Goal: Task Accomplishment & Management: Use online tool/utility

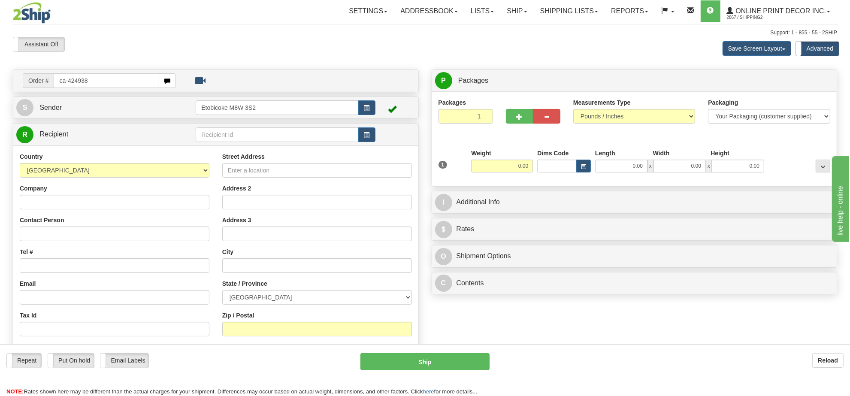
type input "ca-424938"
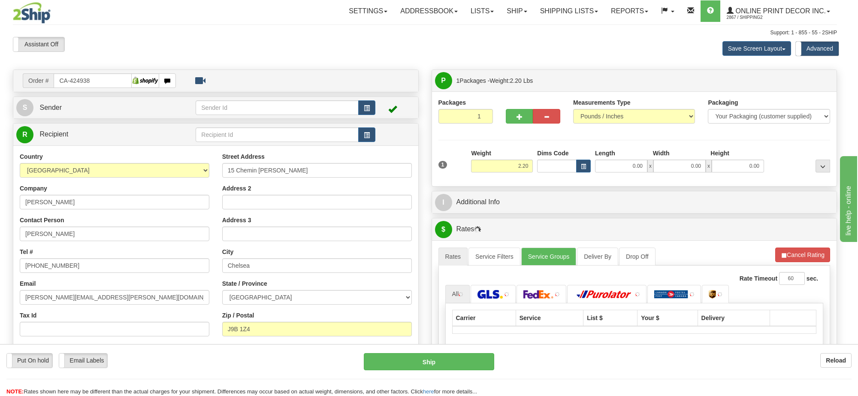
type input "[PERSON_NAME]"
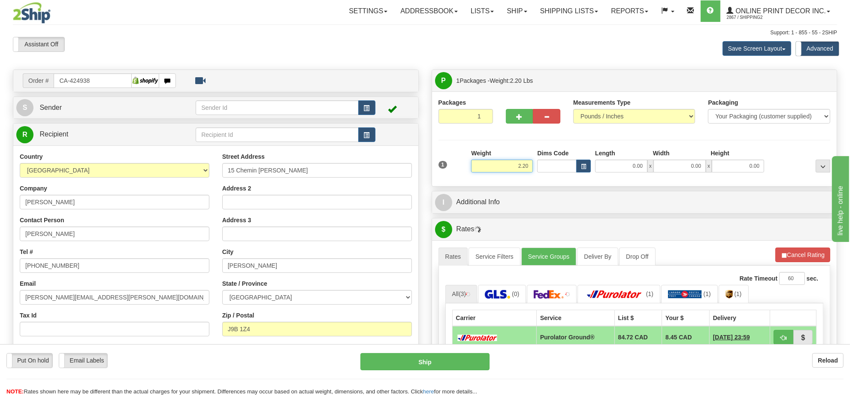
click at [519, 166] on input "2.20" at bounding box center [502, 166] width 62 height 13
type input "3.00"
click at [586, 163] on button "button" at bounding box center [583, 166] width 15 height 13
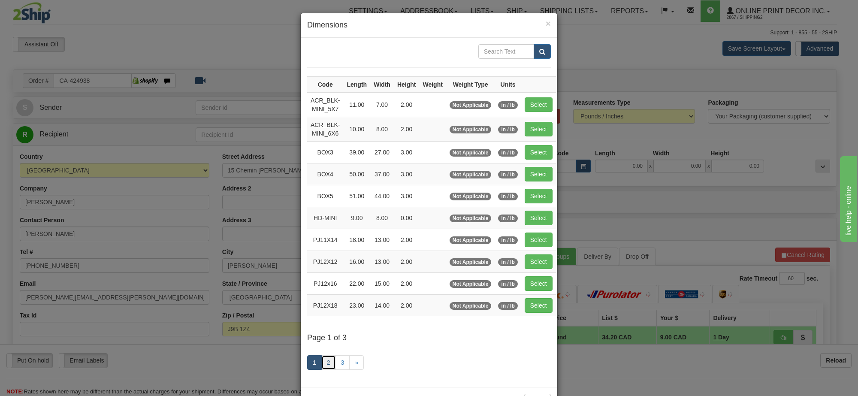
click at [322, 368] on link "2" at bounding box center [328, 362] width 15 height 15
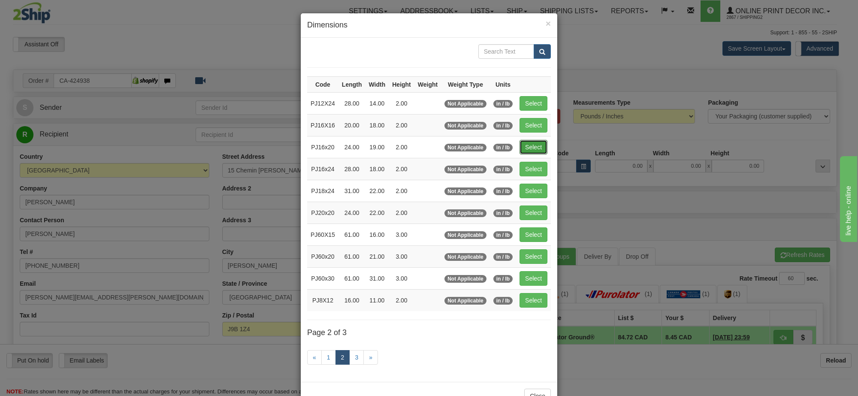
click at [528, 153] on button "Select" at bounding box center [533, 147] width 28 height 15
type input "PJ16x20"
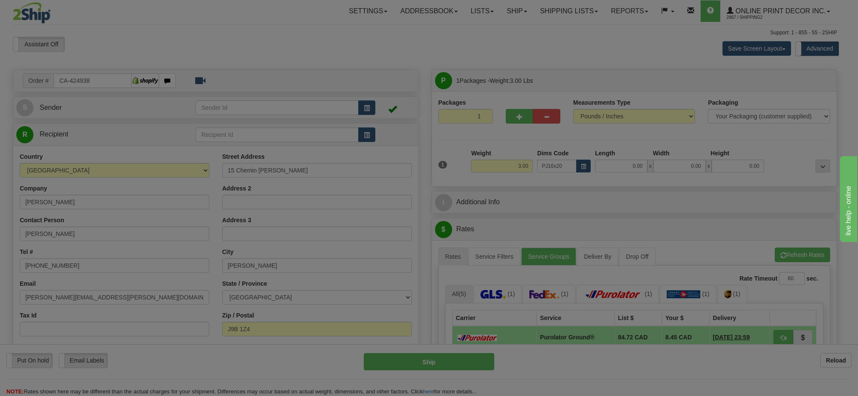
type input "24.00"
type input "19.00"
type input "2.00"
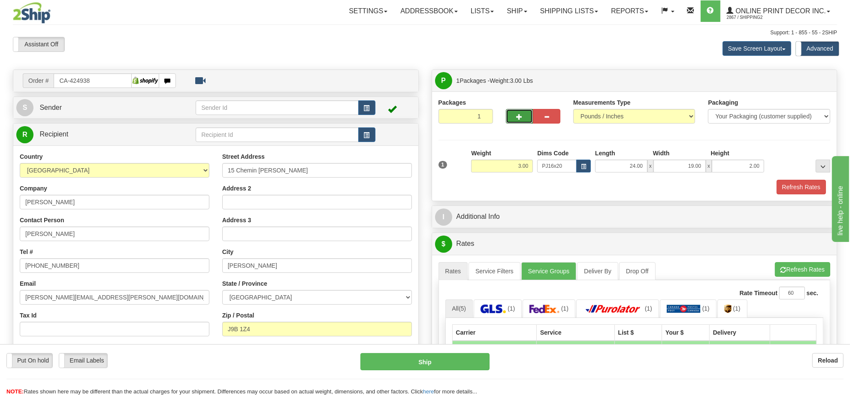
click at [519, 122] on button "button" at bounding box center [519, 116] width 27 height 15
radio input "true"
type input "2"
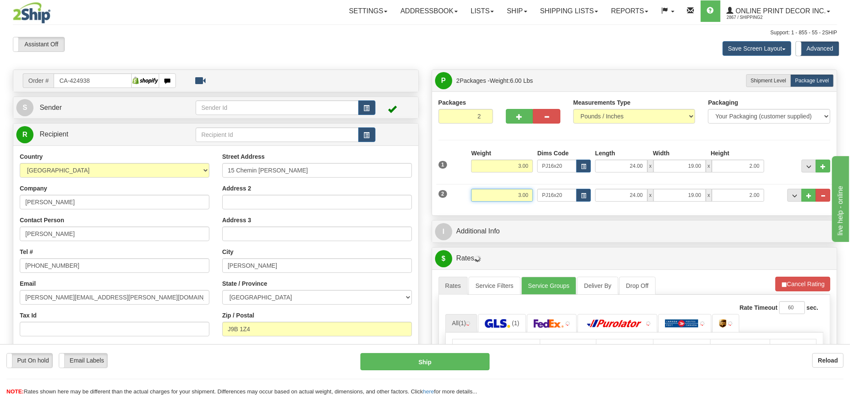
click at [516, 191] on input "3.00" at bounding box center [502, 195] width 62 height 13
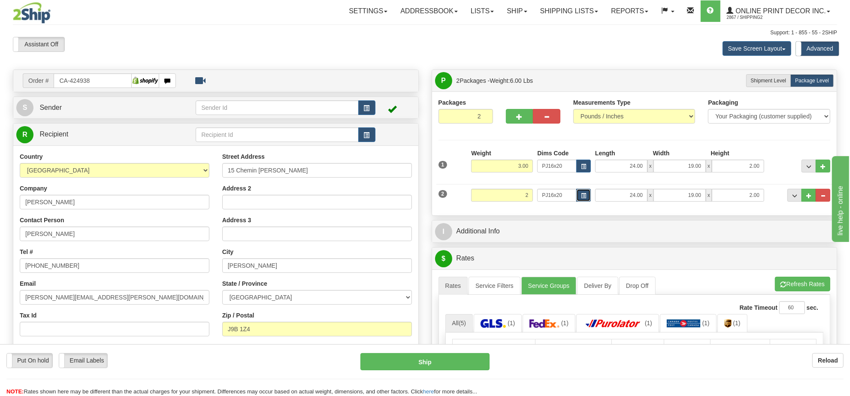
type input "2.00"
click at [581, 197] on span "button" at bounding box center [583, 195] width 5 height 5
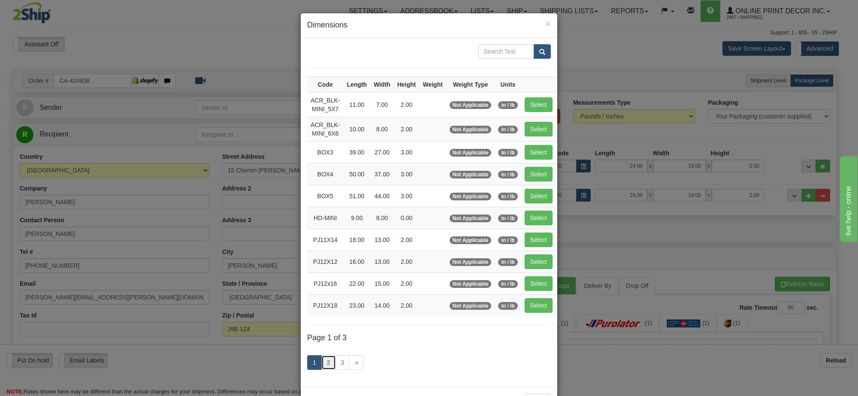
drag, startPoint x: 326, startPoint y: 367, endPoint x: 392, endPoint y: 344, distance: 69.5
click at [325, 367] on link "2" at bounding box center [328, 362] width 15 height 15
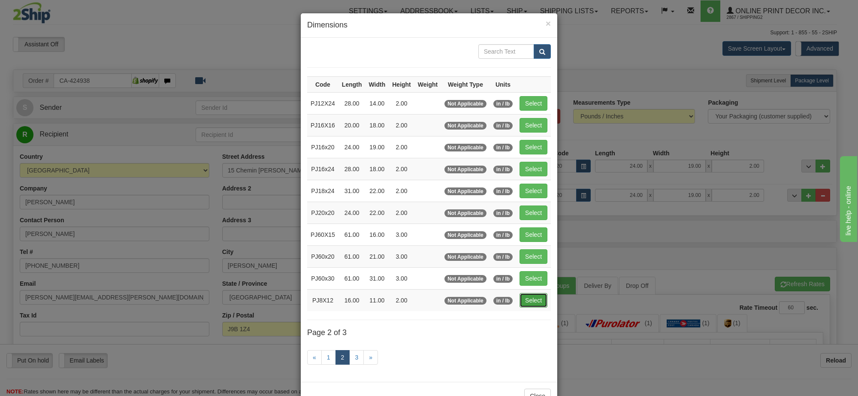
click at [527, 305] on button "Select" at bounding box center [533, 300] width 28 height 15
type input "PJ8X12"
type input "16.00"
type input "11.00"
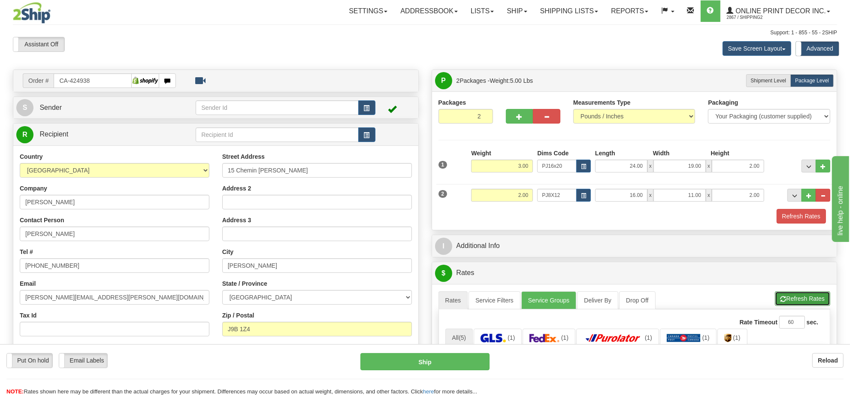
click at [798, 299] on button "Refresh Rates" at bounding box center [802, 298] width 55 height 15
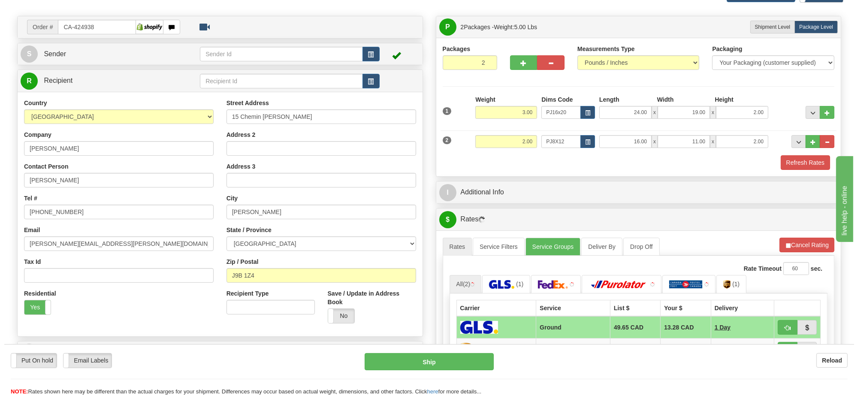
scroll to position [161, 0]
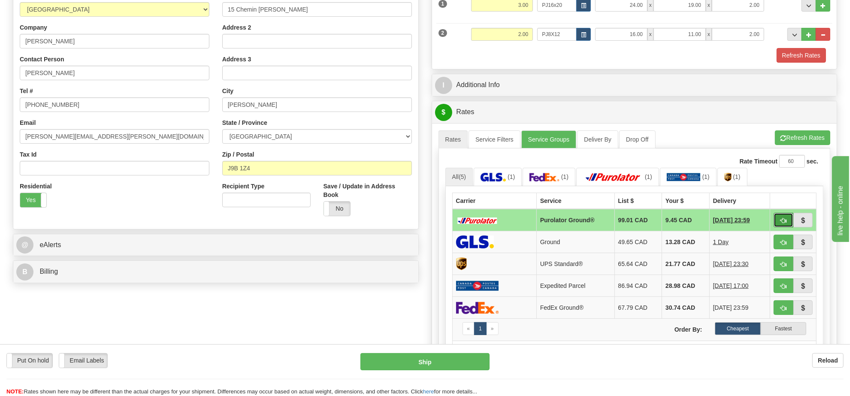
click at [778, 222] on button "button" at bounding box center [783, 220] width 20 height 15
type input "260"
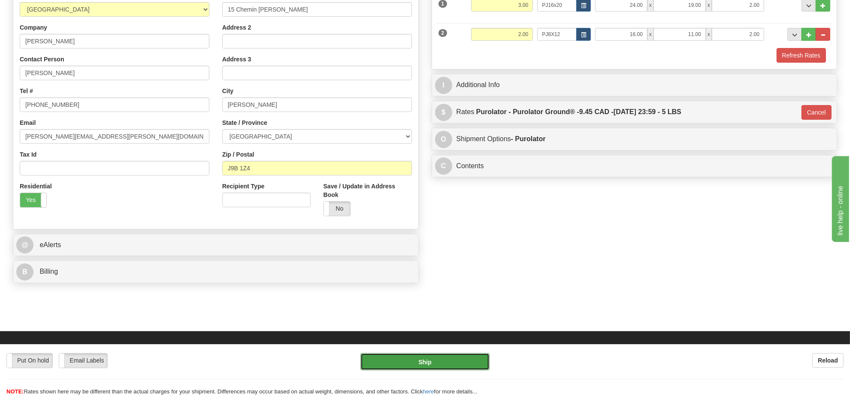
click at [479, 363] on button "Ship" at bounding box center [424, 361] width 129 height 17
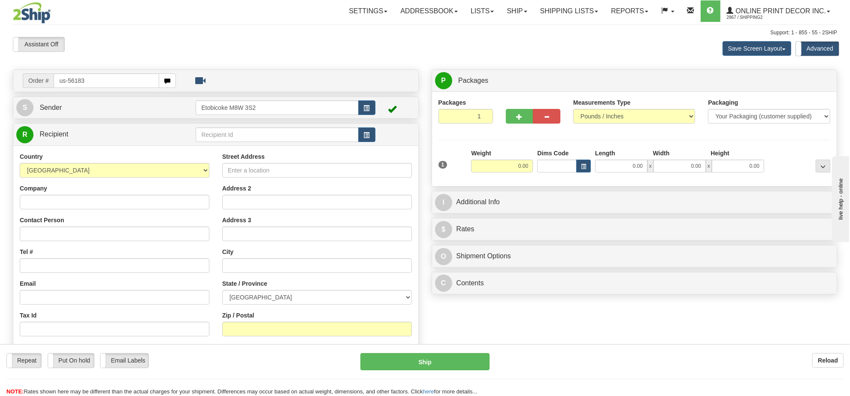
type input "us-56183"
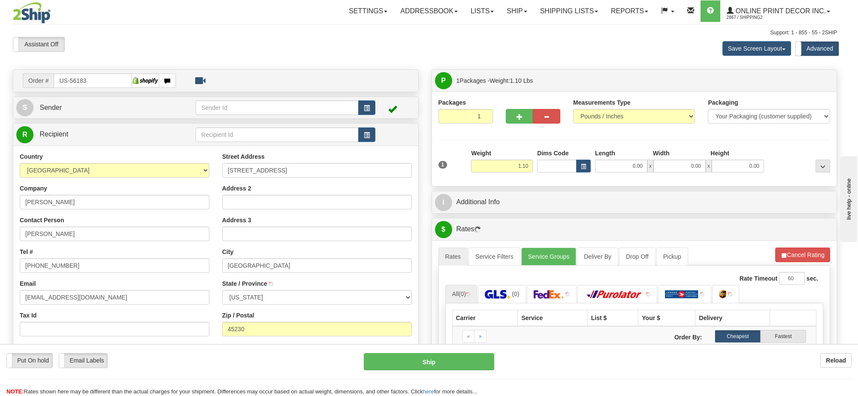
type input "CINCINNATI"
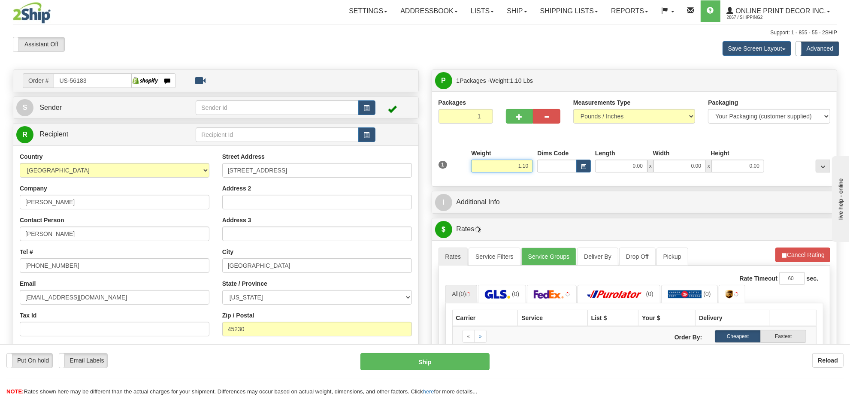
click at [520, 165] on input "1.10" at bounding box center [502, 166] width 62 height 13
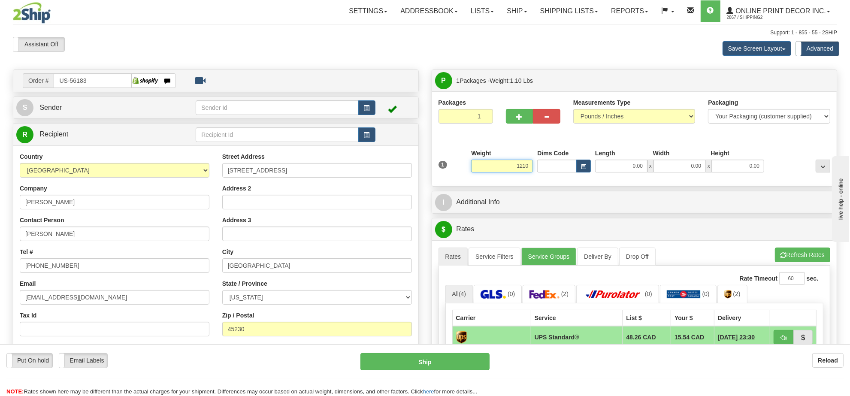
click at [516, 169] on input "1210" at bounding box center [502, 166] width 62 height 13
type input "2.00"
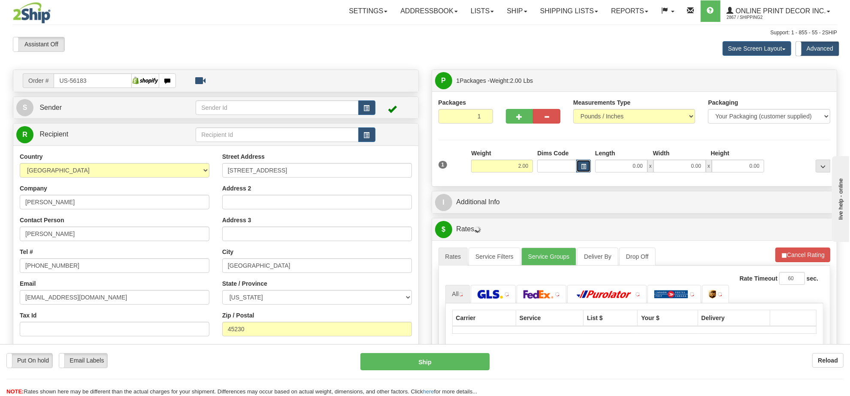
click at [588, 165] on button "button" at bounding box center [583, 166] width 15 height 13
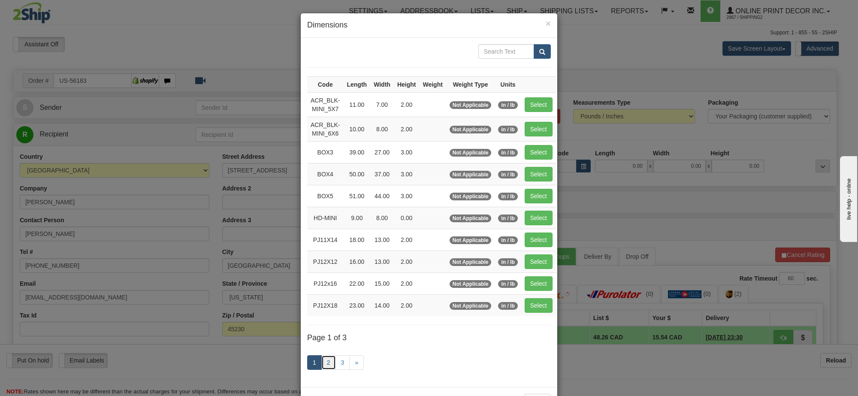
drag, startPoint x: 320, startPoint y: 358, endPoint x: 333, endPoint y: 357, distance: 12.9
click at [320, 357] on div "1 2 3 »" at bounding box center [429, 364] width 244 height 34
click at [325, 363] on link "2" at bounding box center [328, 362] width 15 height 15
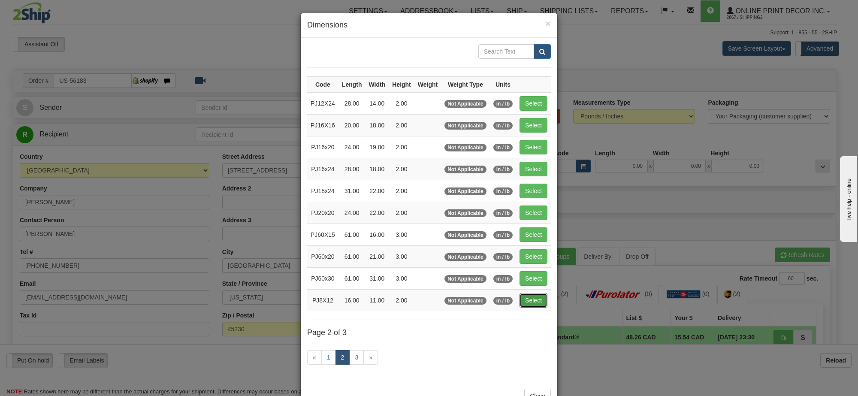
click at [529, 304] on button "Select" at bounding box center [533, 300] width 28 height 15
type input "PJ8X12"
type input "16.00"
type input "11.00"
type input "2.00"
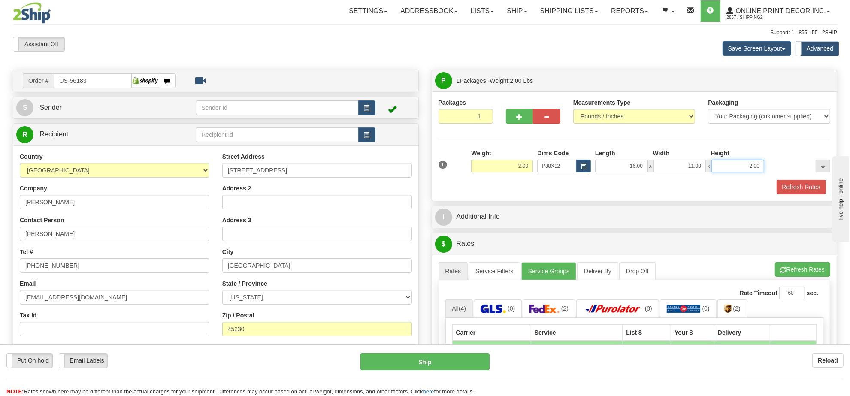
click at [742, 168] on input "2.00" at bounding box center [738, 166] width 52 height 13
click at [365, 104] on button "button" at bounding box center [366, 107] width 17 height 15
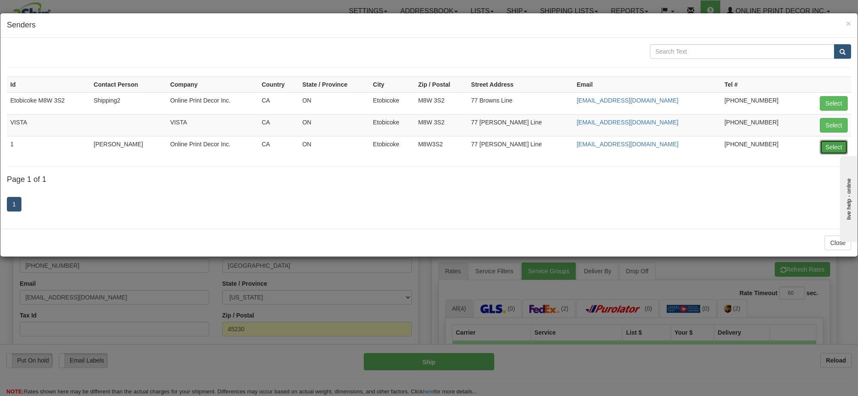
click at [830, 149] on button "Select" at bounding box center [834, 147] width 28 height 15
type input "1"
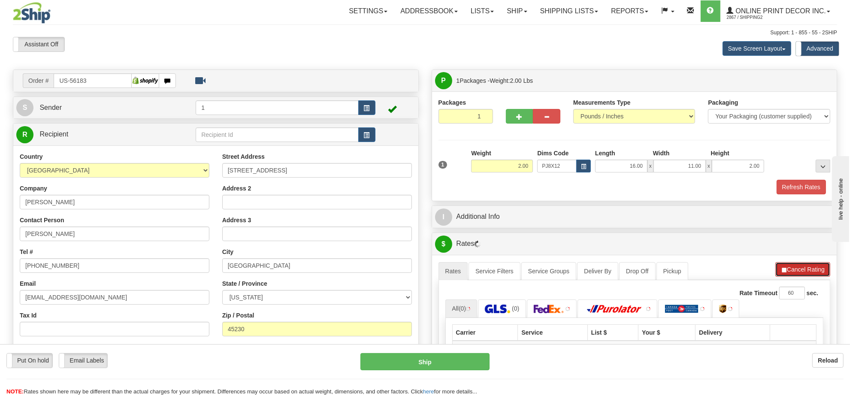
click at [816, 267] on button "Cancel Rating" at bounding box center [802, 269] width 55 height 15
click at [816, 267] on button "Refresh Rates" at bounding box center [802, 269] width 55 height 15
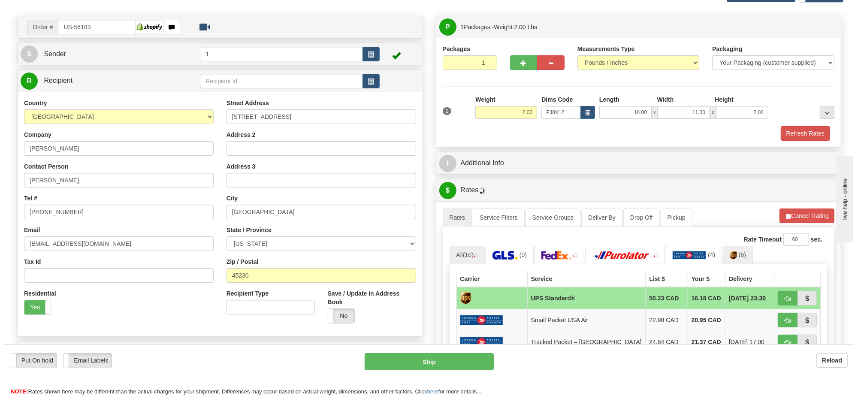
scroll to position [107, 0]
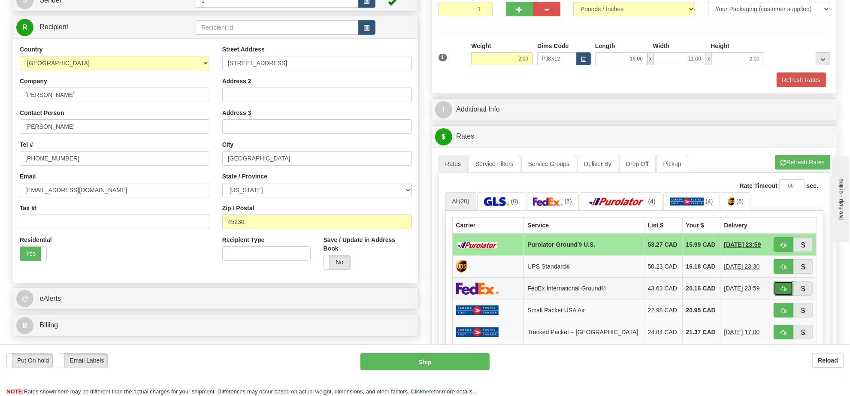
click at [777, 292] on button "button" at bounding box center [783, 288] width 20 height 15
type input "92"
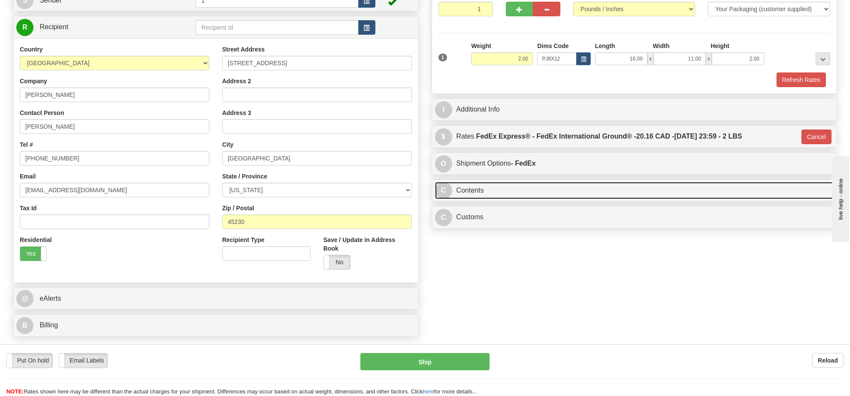
click at [532, 191] on link "C Contents" at bounding box center [634, 191] width 399 height 18
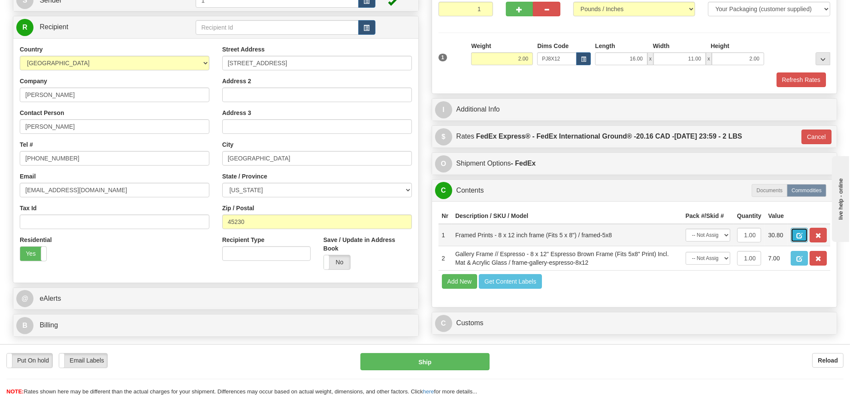
click at [808, 242] on button "button" at bounding box center [799, 235] width 17 height 15
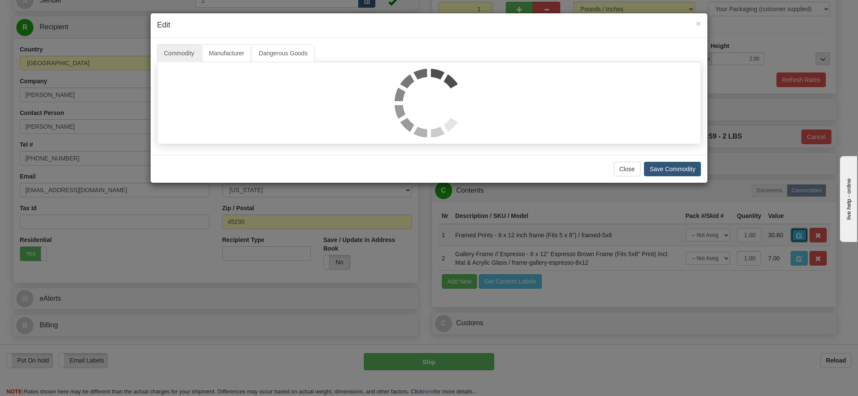
select select
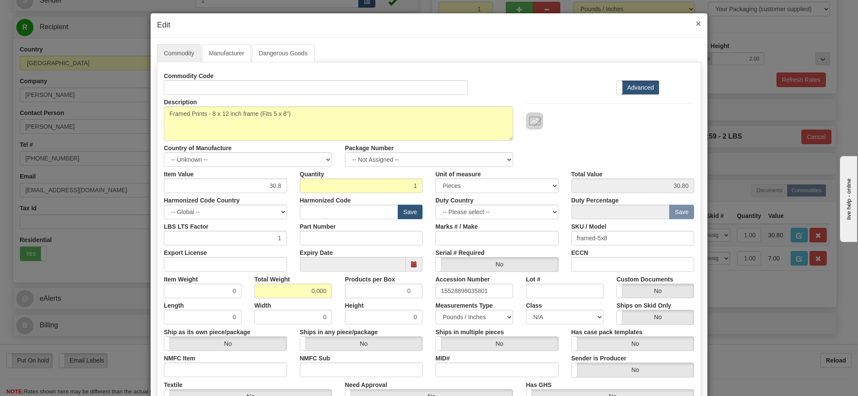
click at [696, 19] on span "×" at bounding box center [698, 23] width 5 height 10
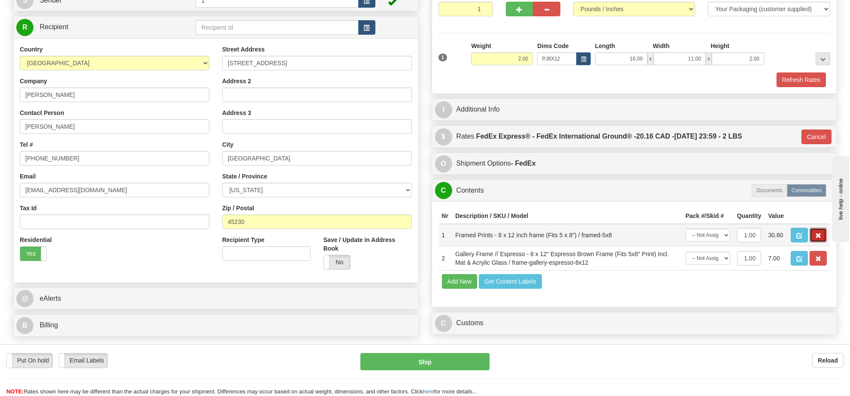
click at [816, 242] on button "button" at bounding box center [817, 235] width 17 height 15
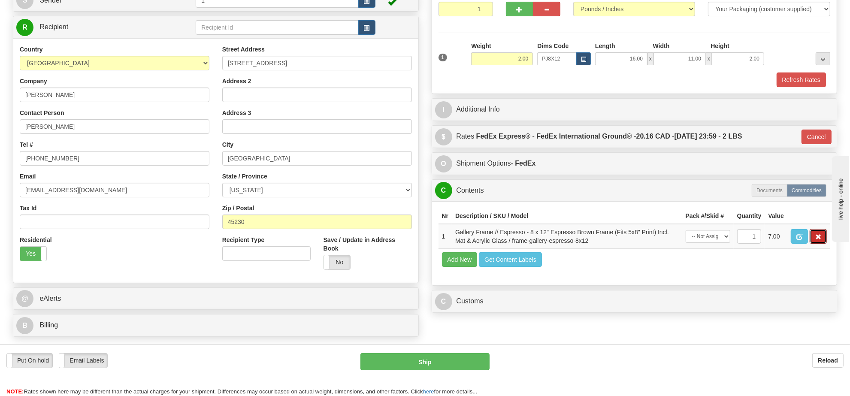
click at [816, 244] on button "button" at bounding box center [817, 236] width 17 height 15
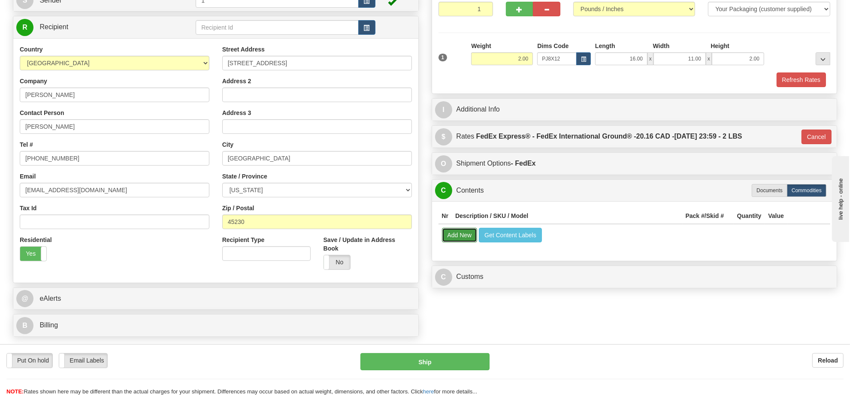
click at [453, 232] on button "Add New" at bounding box center [460, 235] width 36 height 15
select select
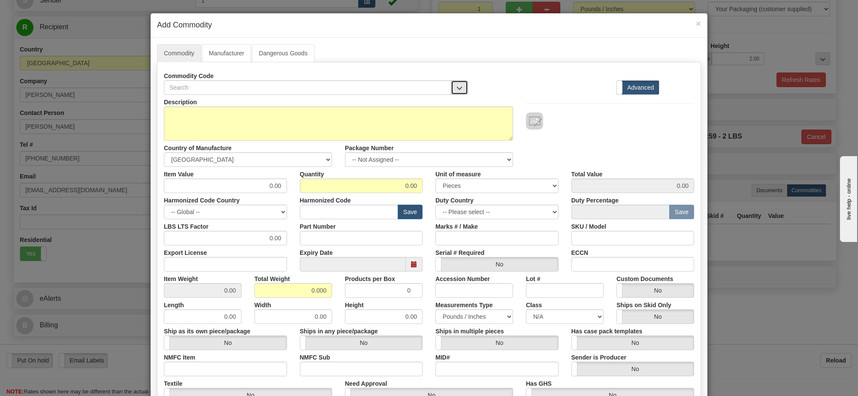
drag, startPoint x: 457, startPoint y: 88, endPoint x: 454, endPoint y: 91, distance: 4.6
click at [457, 87] on span "button" at bounding box center [459, 88] width 6 height 6
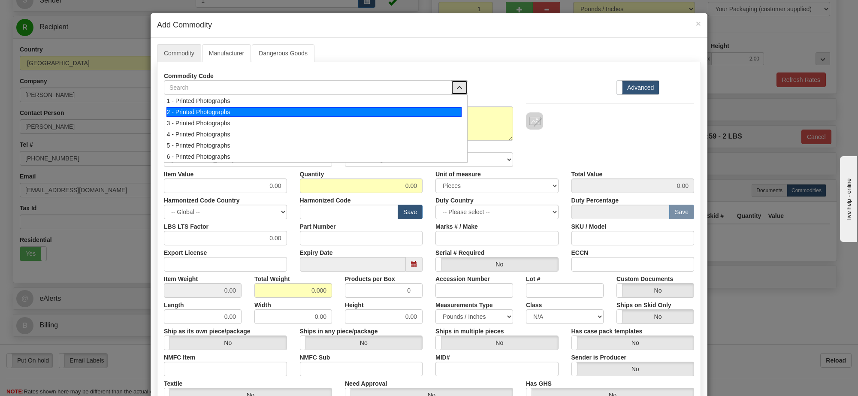
click at [447, 107] on div "2 - Printed Photographs" at bounding box center [314, 111] width 296 height 9
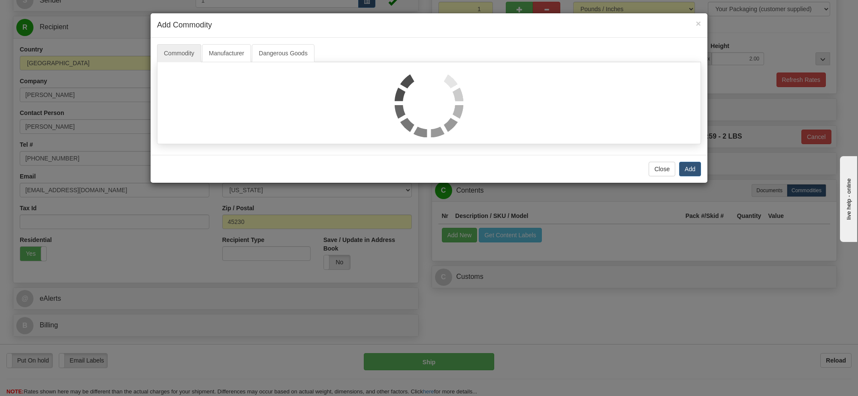
select select "1"
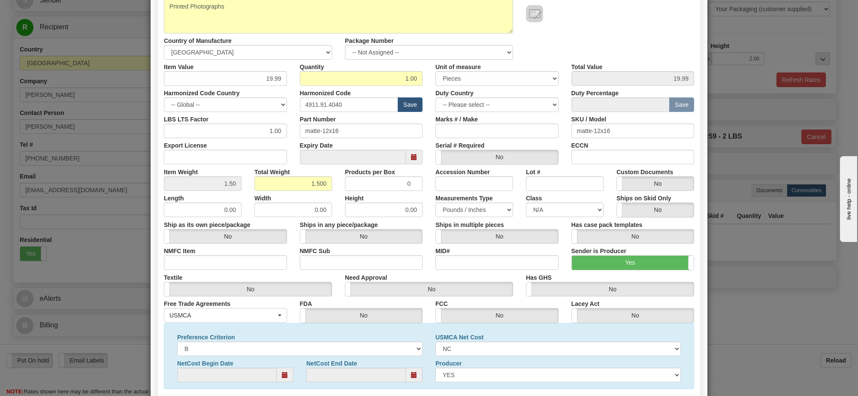
scroll to position [1, 0]
click at [493, 56] on select "-- Not Assigned -- Item 1" at bounding box center [429, 52] width 168 height 15
select select "0"
click at [345, 45] on select "-- Not Assigned -- Item 1" at bounding box center [429, 52] width 168 height 15
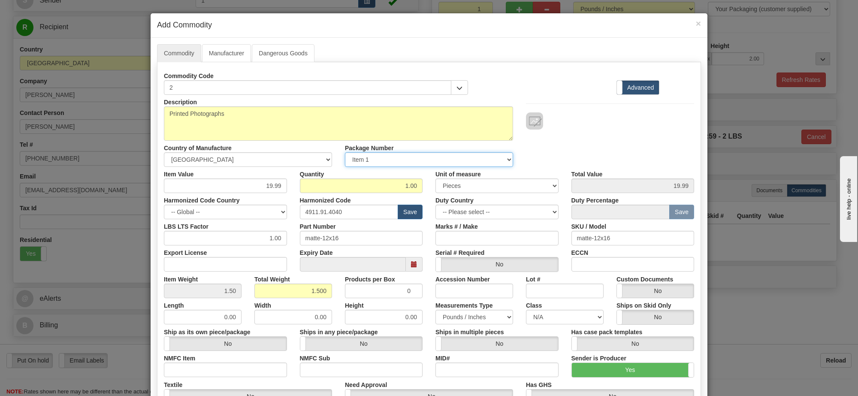
scroll to position [169, 0]
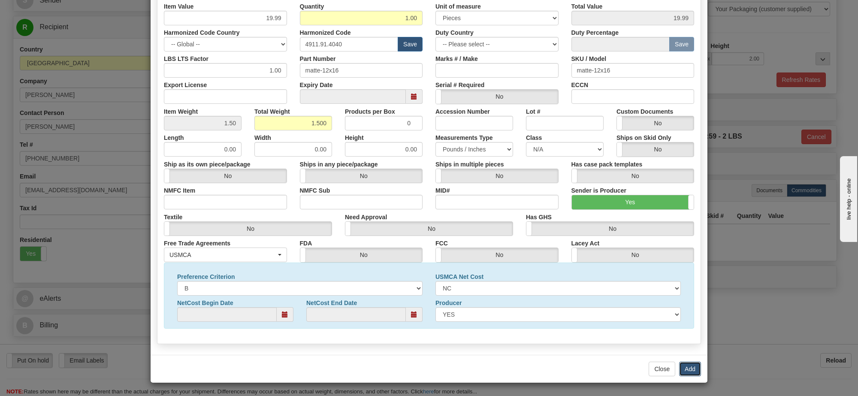
click at [685, 366] on button "Add" at bounding box center [690, 369] width 22 height 15
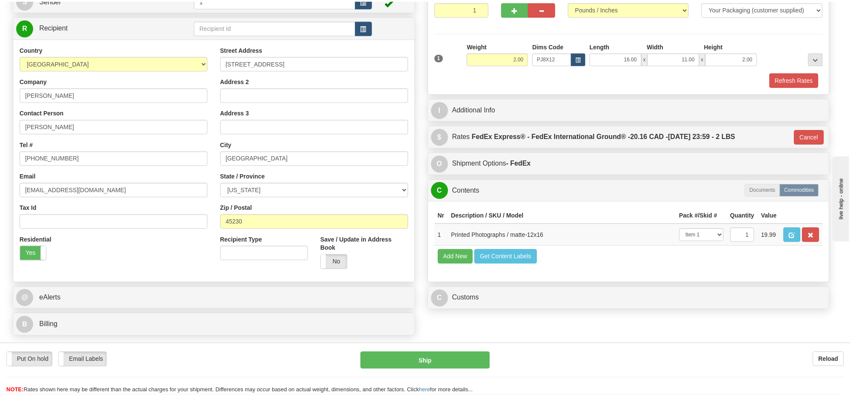
scroll to position [0, 0]
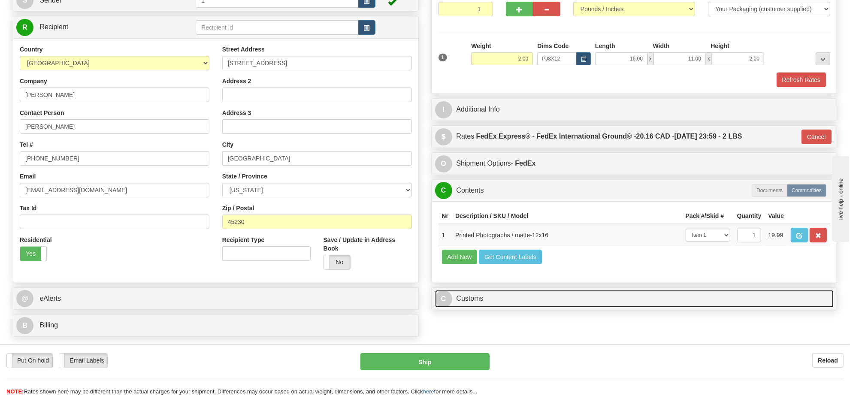
click at [487, 308] on link "C Customs" at bounding box center [634, 299] width 399 height 18
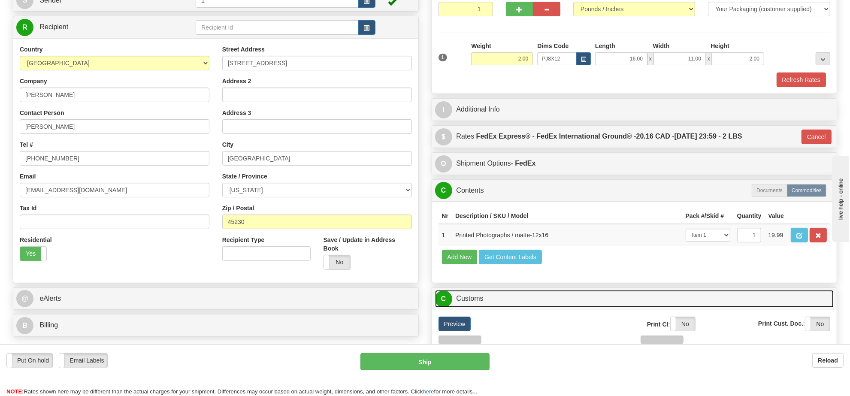
scroll to position [268, 0]
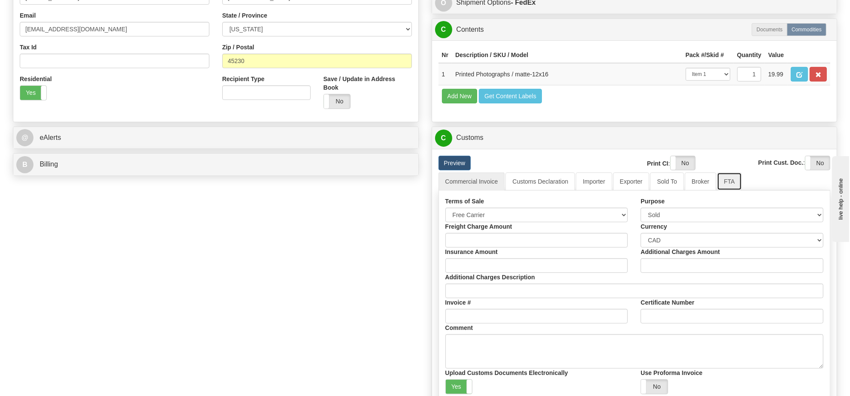
click at [729, 190] on link "FTA" at bounding box center [729, 181] width 24 height 18
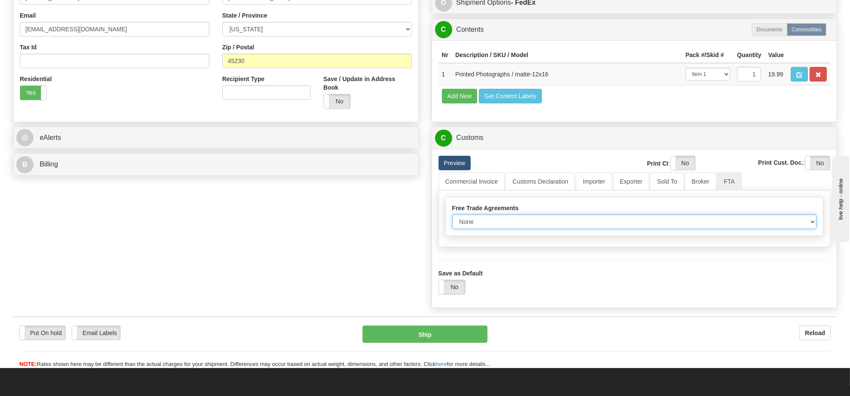
click at [532, 229] on select "None Other USMCA CETA CUKTCA" at bounding box center [634, 221] width 365 height 15
select select "1"
click at [452, 229] on select "None Other USMCA CETA CUKTCA" at bounding box center [634, 221] width 365 height 15
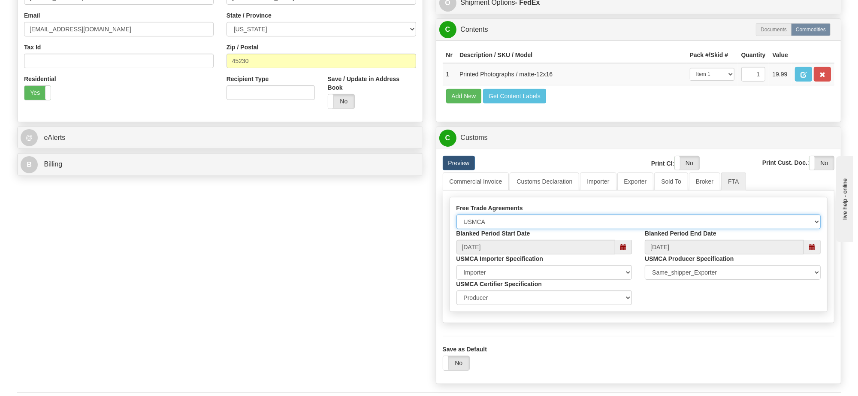
scroll to position [375, 0]
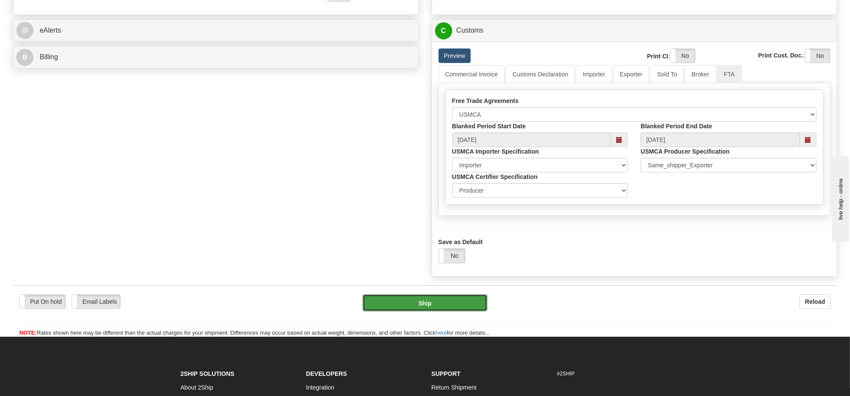
click at [471, 311] on button "Ship" at bounding box center [424, 302] width 124 height 17
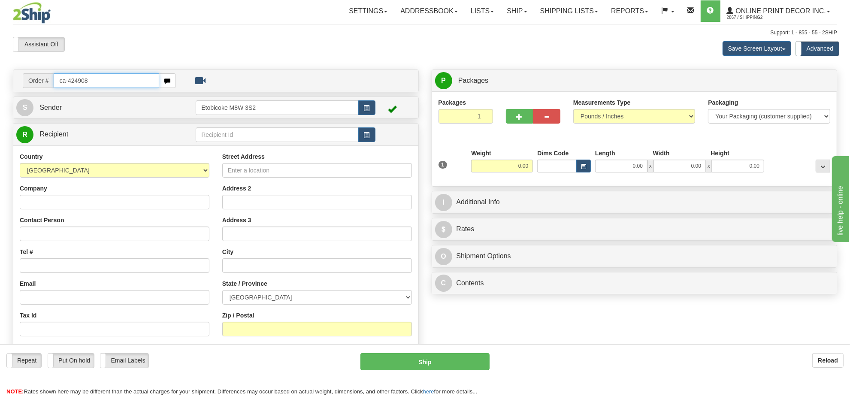
type input "ca-424908"
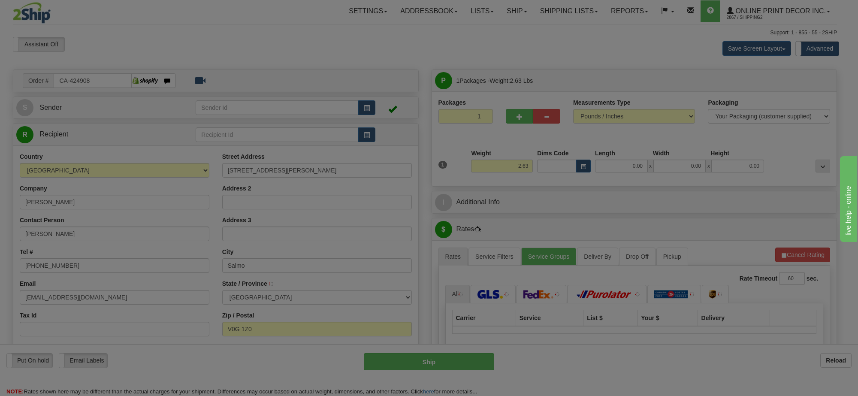
type input "SALMO"
